Goal: Task Accomplishment & Management: Manage account settings

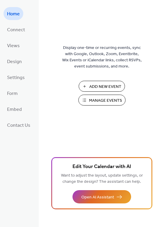
click at [99, 100] on span "Manage Events" at bounding box center [105, 100] width 33 height 6
click at [19, 32] on span "Connect" at bounding box center [16, 29] width 18 height 9
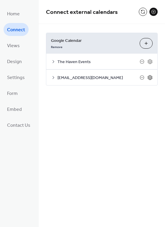
click at [149, 77] on icon at bounding box center [149, 77] width 5 height 5
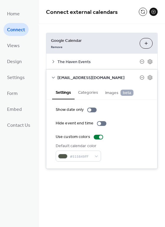
click at [109, 90] on span "Images beta" at bounding box center [119, 93] width 28 height 6
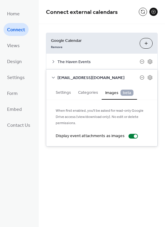
click at [87, 92] on button "Categories" at bounding box center [87, 92] width 27 height 14
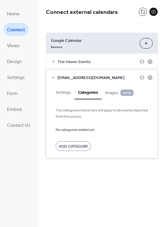
click at [62, 92] on button "Settings" at bounding box center [63, 92] width 22 height 14
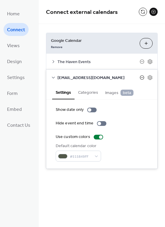
click at [141, 78] on icon at bounding box center [142, 77] width 5 height 5
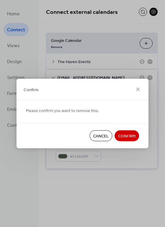
click at [120, 135] on span "Confirm" at bounding box center [126, 136] width 17 height 6
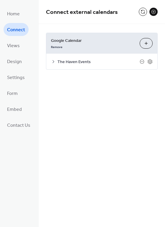
click at [146, 44] on button "Choose Calendars" at bounding box center [146, 43] width 13 height 11
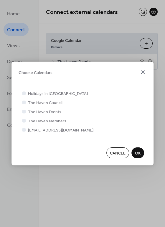
click at [144, 72] on icon at bounding box center [142, 72] width 7 height 7
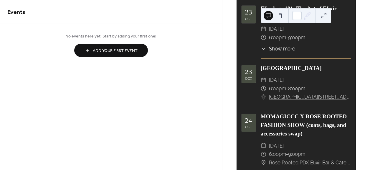
scroll to position [455, 0]
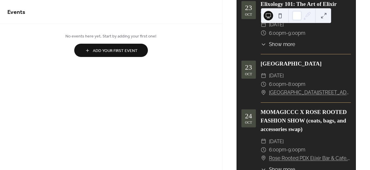
click at [293, 88] on span "8:00pm" at bounding box center [296, 84] width 17 height 9
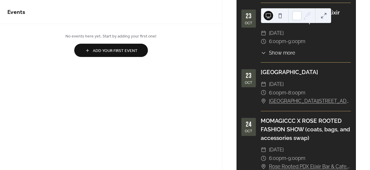
click at [284, 86] on span "[DATE]" at bounding box center [276, 84] width 15 height 9
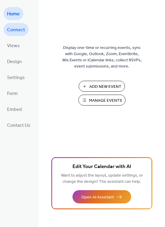
click at [21, 34] on span "Connect" at bounding box center [16, 29] width 18 height 9
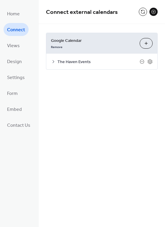
click at [145, 46] on button "Choose Calendars" at bounding box center [146, 43] width 13 height 11
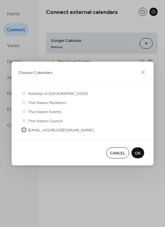
click at [25, 132] on div at bounding box center [24, 130] width 6 height 6
click at [136, 151] on span "OK" at bounding box center [138, 153] width 6 height 6
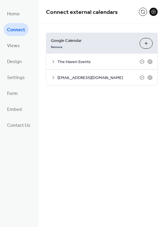
click at [53, 77] on icon at bounding box center [53, 77] width 2 height 3
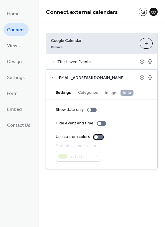
click at [95, 136] on div at bounding box center [96, 137] width 4 height 4
click at [87, 62] on span "The Haven Events" at bounding box center [98, 62] width 82 height 6
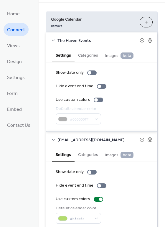
scroll to position [42, 0]
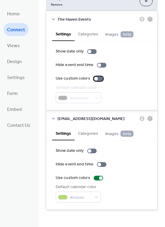
click at [96, 77] on div at bounding box center [98, 78] width 9 height 5
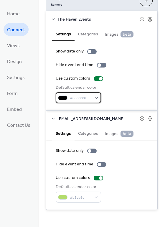
click at [91, 97] on div "#000000FF" at bounding box center [78, 97] width 45 height 11
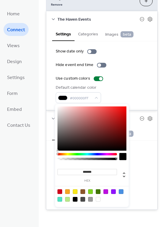
click at [76, 191] on div at bounding box center [75, 191] width 5 height 5
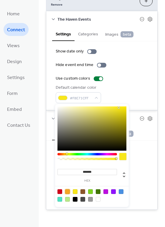
click at [66, 191] on div at bounding box center [67, 191] width 5 height 5
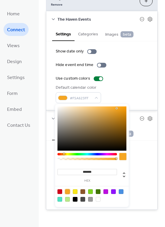
click at [89, 199] on div at bounding box center [90, 199] width 5 height 5
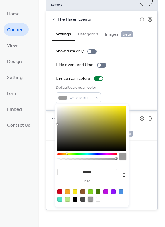
click at [113, 191] on div at bounding box center [113, 191] width 5 height 5
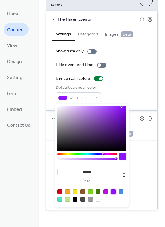
click at [106, 190] on div at bounding box center [105, 191] width 5 height 5
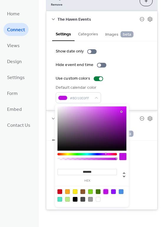
click at [90, 198] on div at bounding box center [90, 199] width 5 height 5
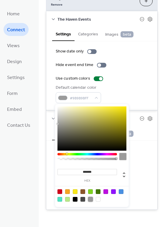
click at [84, 198] on div at bounding box center [82, 199] width 5 height 5
type input "*******"
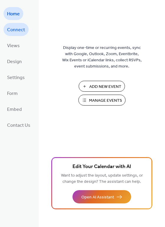
click at [22, 34] on span "Connect" at bounding box center [16, 29] width 18 height 9
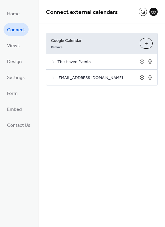
click at [141, 77] on icon at bounding box center [142, 77] width 2 height 0
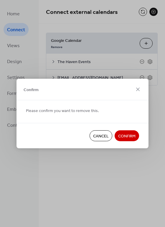
click at [128, 133] on span "Confirm" at bounding box center [126, 136] width 17 height 6
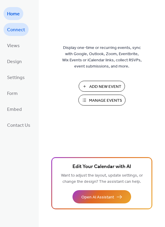
click at [18, 32] on span "Connect" at bounding box center [16, 29] width 18 height 9
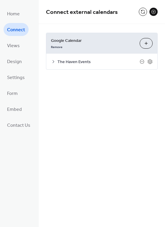
click at [148, 42] on button "Choose Calendars" at bounding box center [146, 43] width 13 height 11
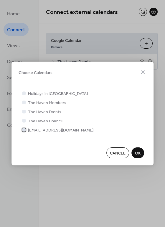
click at [26, 130] on div at bounding box center [24, 130] width 6 height 6
click at [139, 151] on span "OK" at bounding box center [138, 153] width 6 height 6
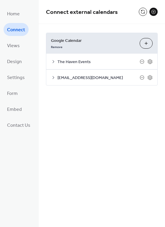
click at [53, 77] on icon at bounding box center [53, 77] width 2 height 3
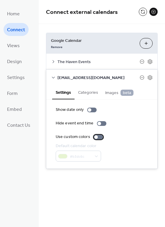
click at [96, 137] on div at bounding box center [98, 137] width 9 height 5
click at [86, 62] on span "The Haven Events" at bounding box center [98, 62] width 82 height 6
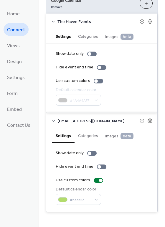
scroll to position [42, 0]
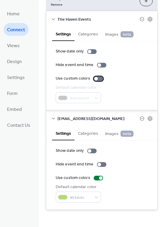
click at [96, 80] on div at bounding box center [98, 78] width 9 height 5
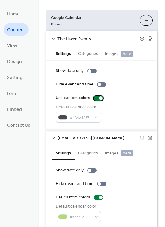
scroll to position [0, 0]
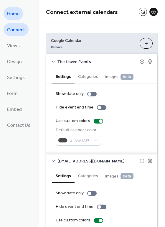
click at [14, 12] on span "Home" at bounding box center [13, 13] width 13 height 9
